Goal: Information Seeking & Learning: Learn about a topic

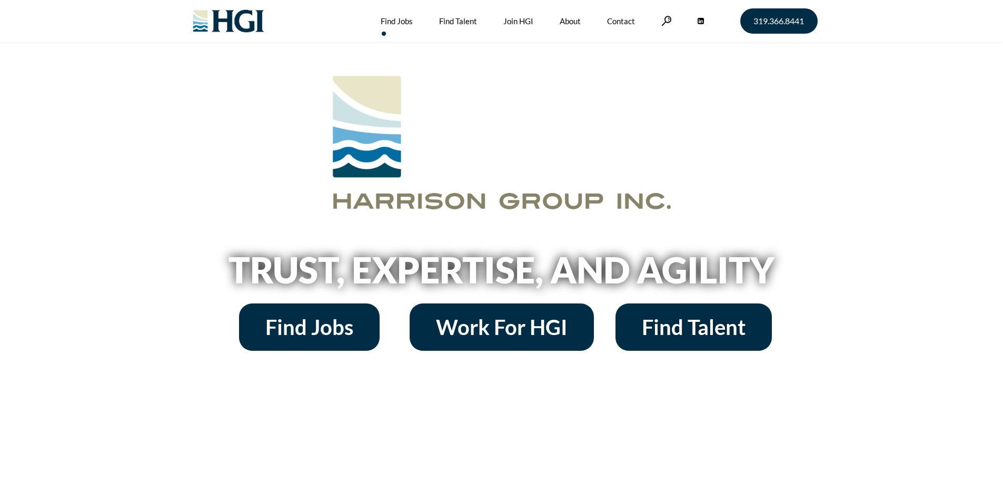
click at [385, 21] on link "Find Jobs" at bounding box center [397, 21] width 32 height 42
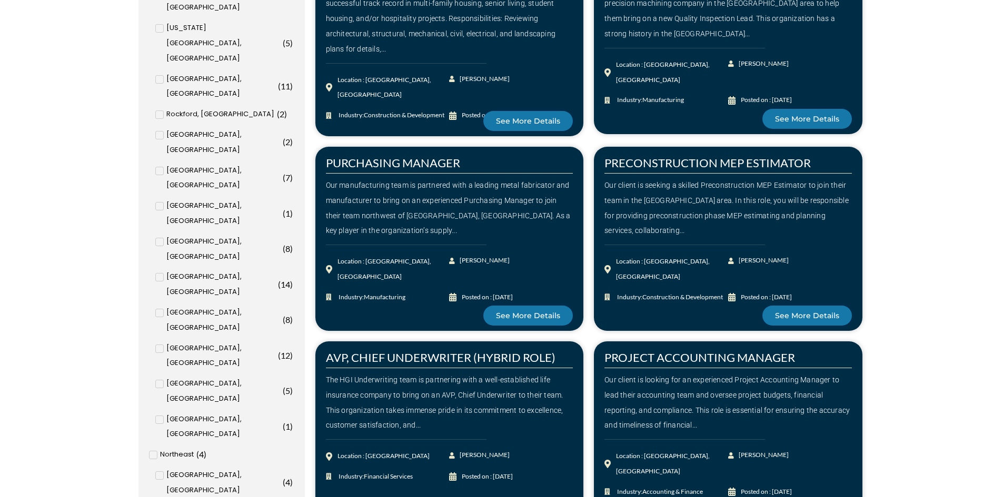
scroll to position [684, 0]
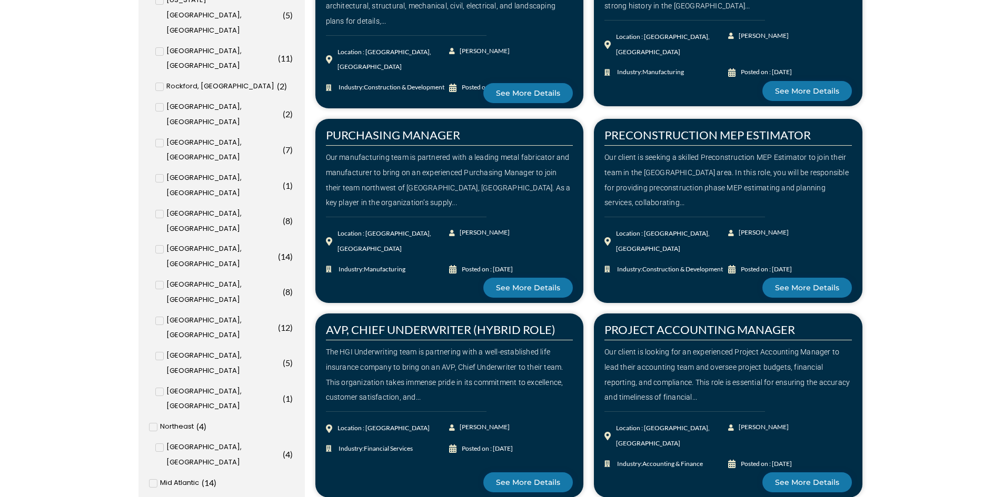
click at [0, 0] on input "Atlanta, GA ( 2 )" at bounding box center [0, 0] width 0 height 0
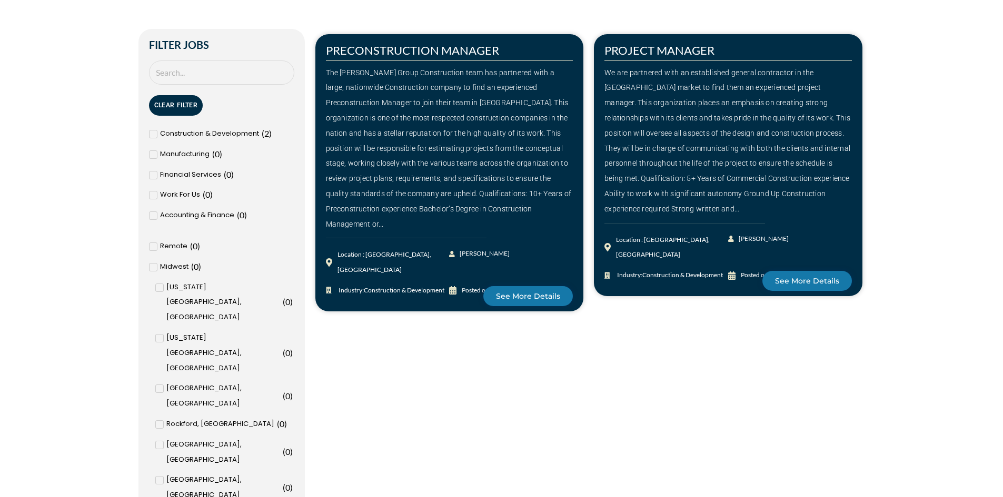
scroll to position [294, 0]
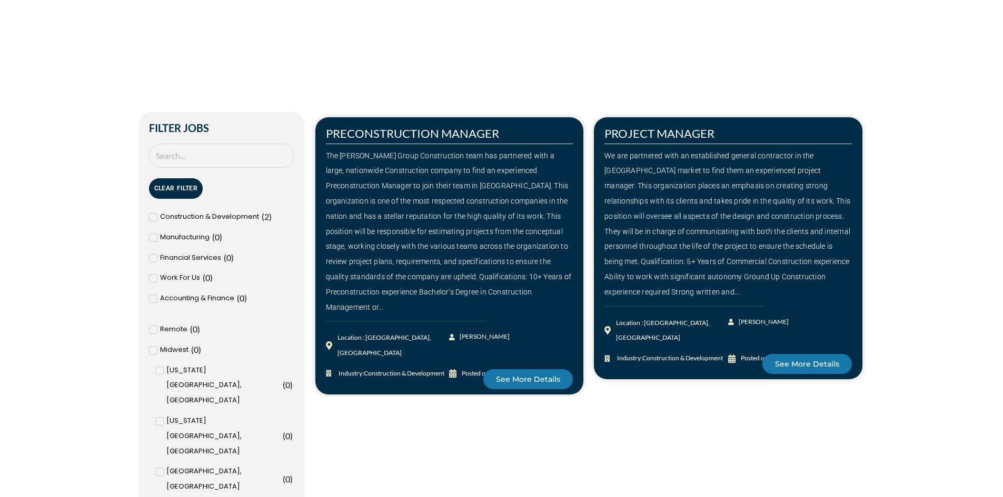
drag, startPoint x: 316, startPoint y: 320, endPoint x: 348, endPoint y: 403, distance: 89.6
click at [789, 354] on link "See More Details" at bounding box center [806, 364] width 89 height 20
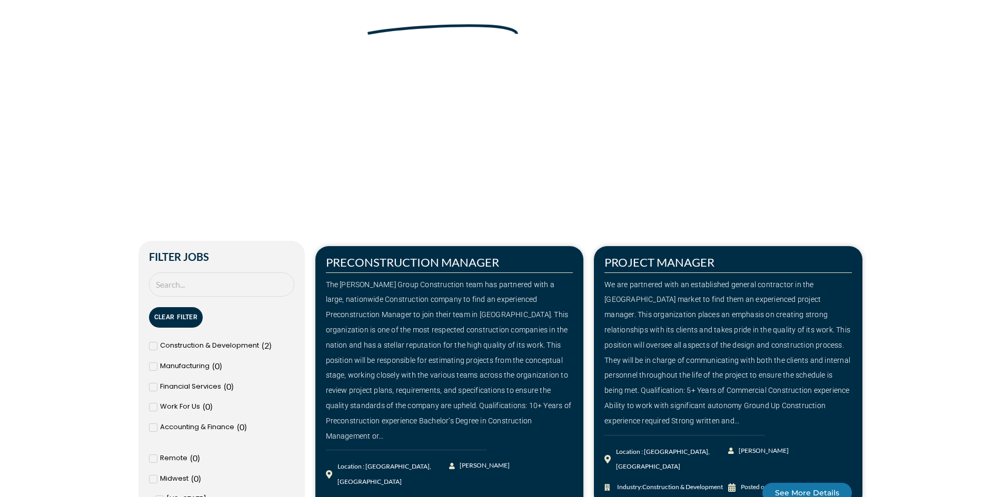
scroll to position [263, 0]
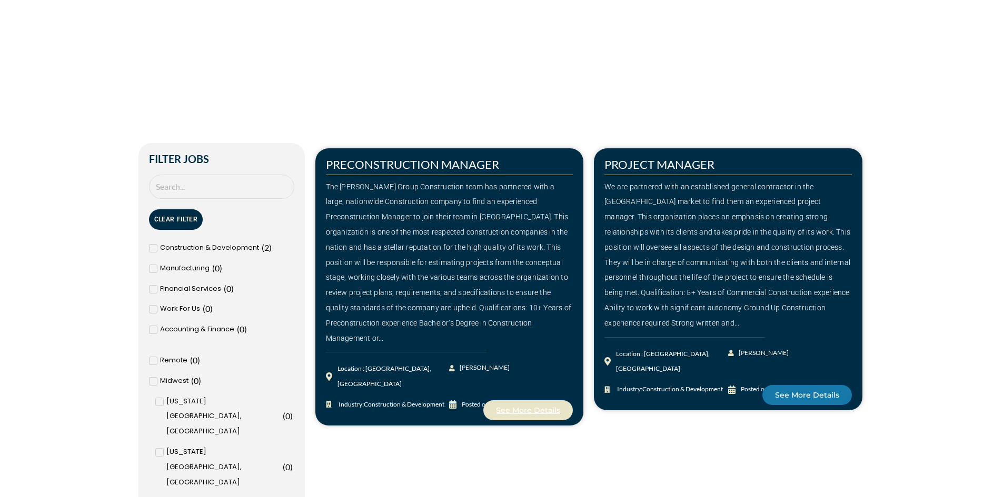
click at [535, 407] on span "See More Details" at bounding box center [528, 410] width 64 height 7
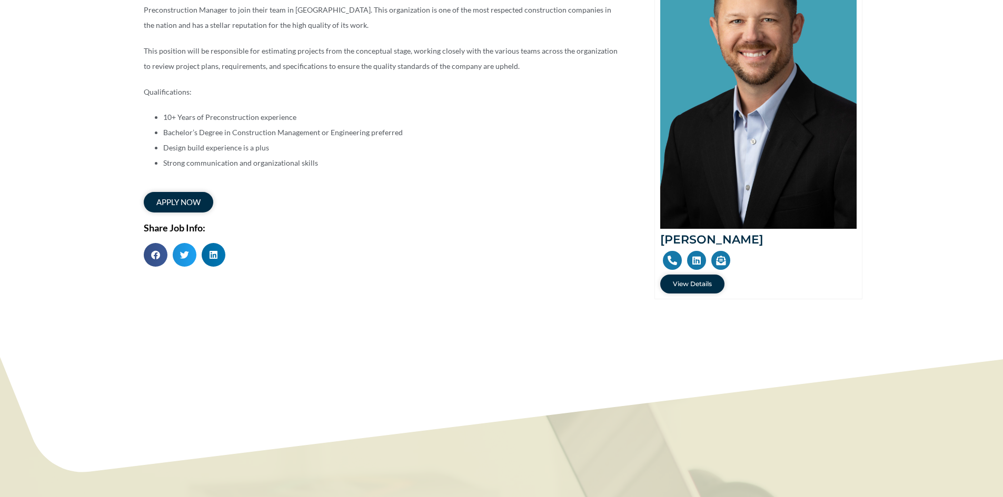
scroll to position [263, 0]
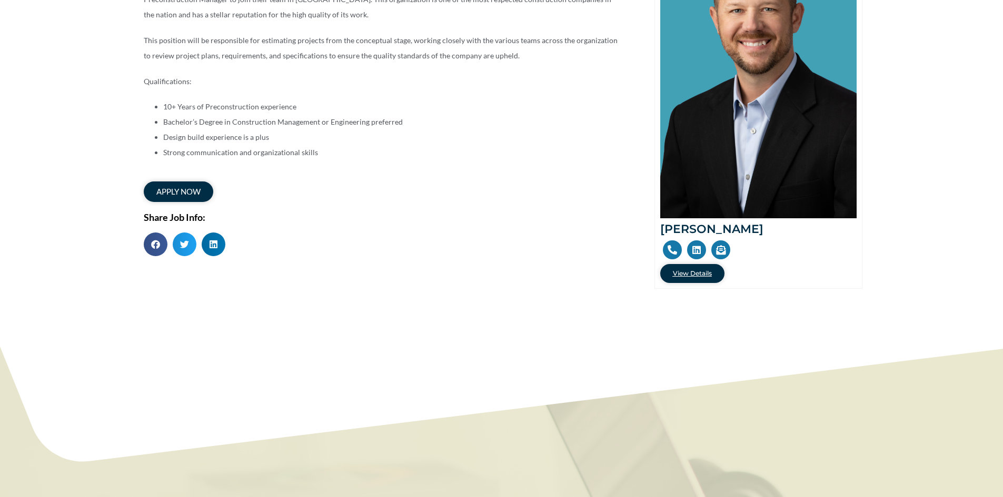
click at [695, 276] on span "View Details" at bounding box center [692, 274] width 39 height 6
